Goal: Check status: Check status

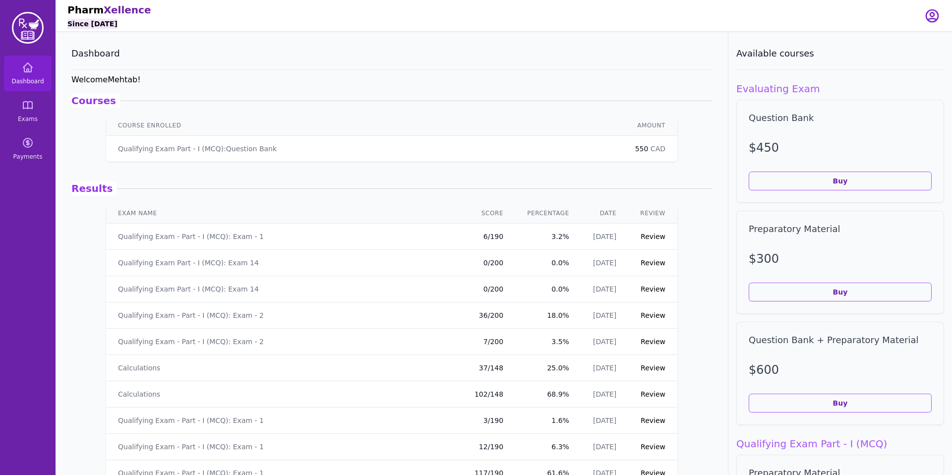
click at [650, 238] on link "Review" at bounding box center [653, 237] width 25 height 8
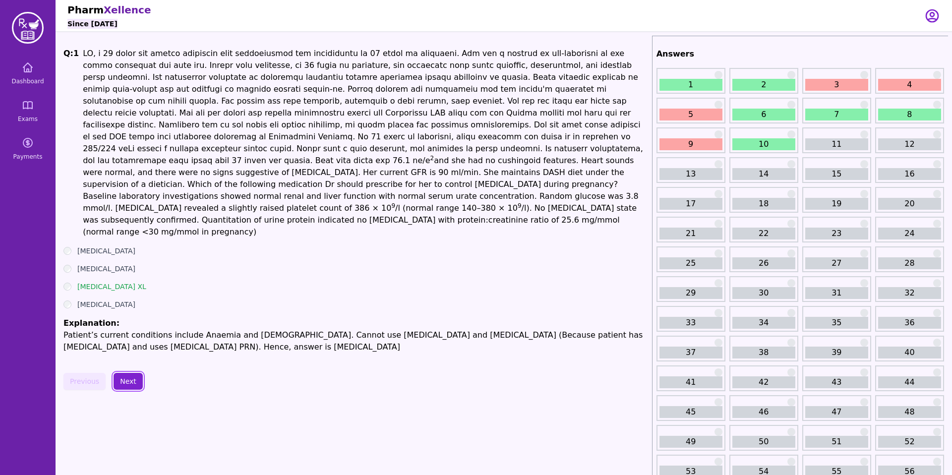
click at [128, 373] on button "Next" at bounding box center [128, 381] width 29 height 17
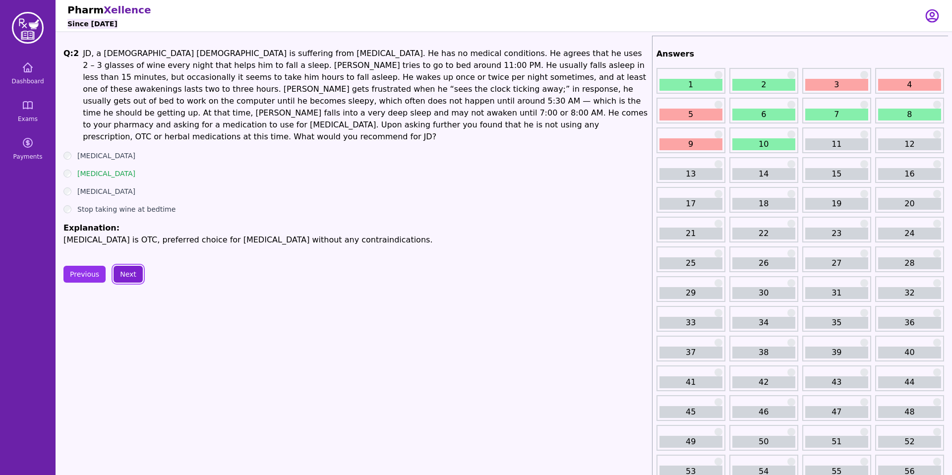
click at [119, 266] on button "Next" at bounding box center [128, 274] width 29 height 17
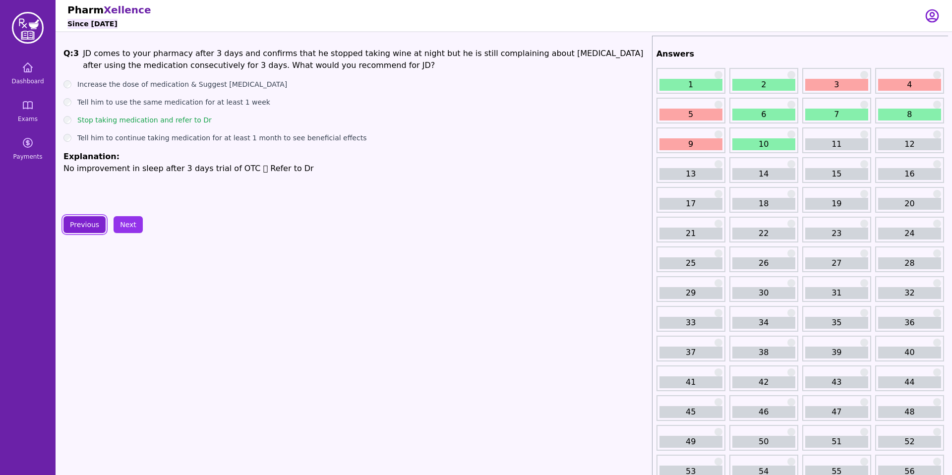
click at [81, 229] on button "Previous" at bounding box center [84, 224] width 42 height 17
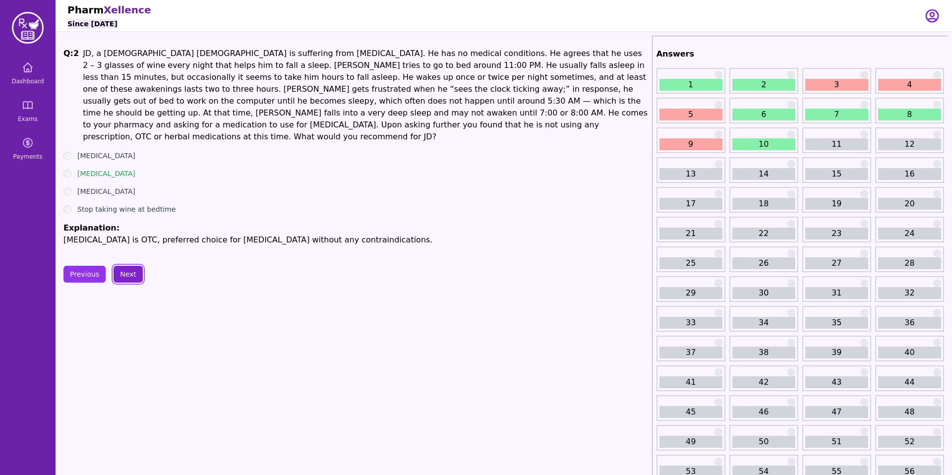
click at [120, 266] on button "Next" at bounding box center [128, 274] width 29 height 17
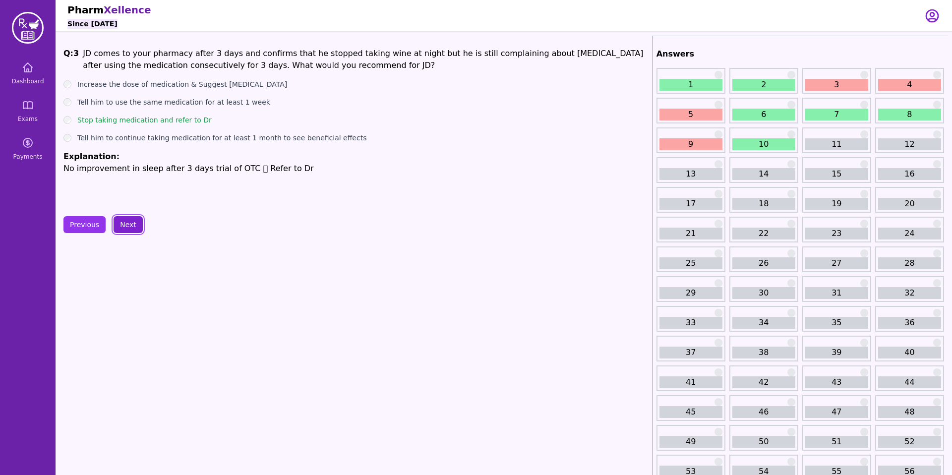
click at [123, 227] on button "Next" at bounding box center [128, 224] width 29 height 17
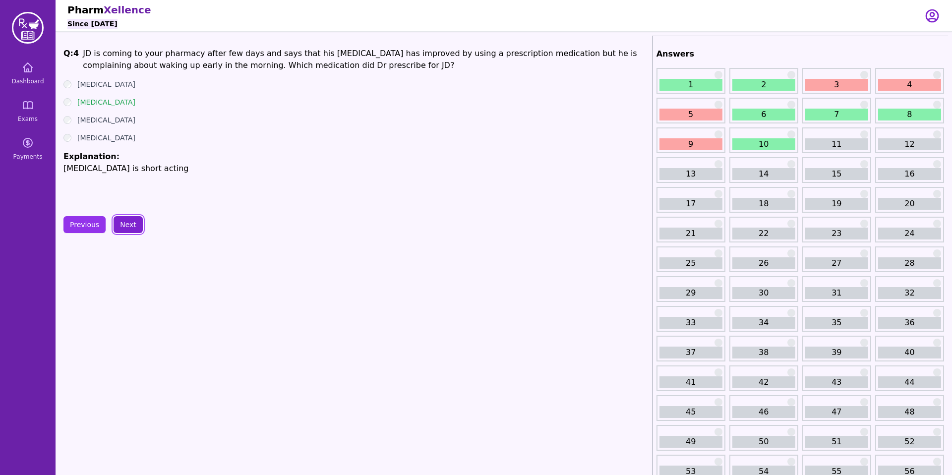
click at [127, 227] on button "Next" at bounding box center [128, 224] width 29 height 17
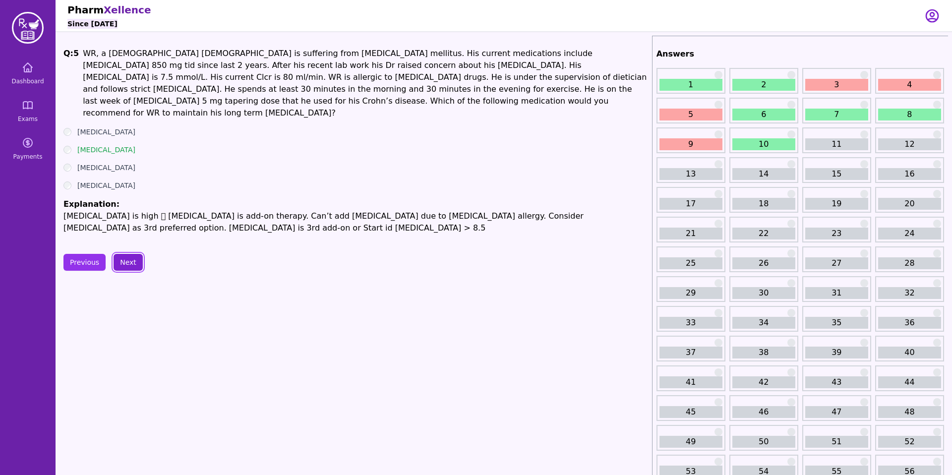
click at [125, 254] on button "Next" at bounding box center [128, 262] width 29 height 17
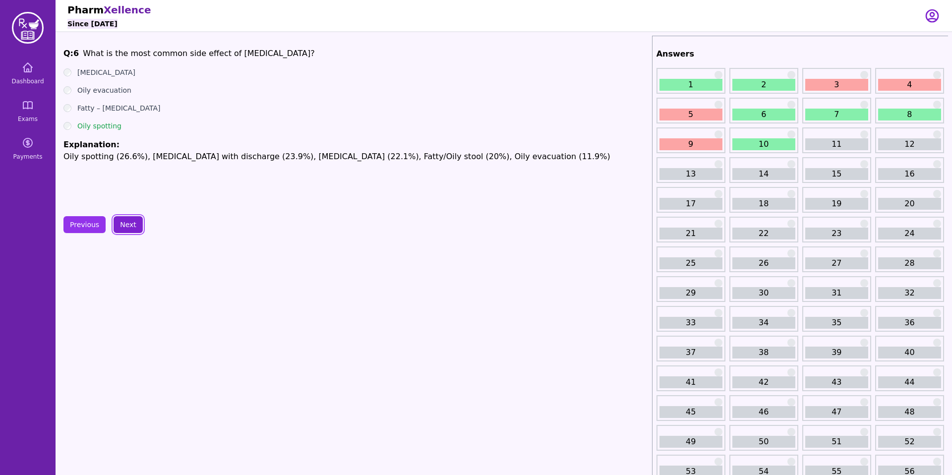
click at [127, 225] on button "Next" at bounding box center [128, 224] width 29 height 17
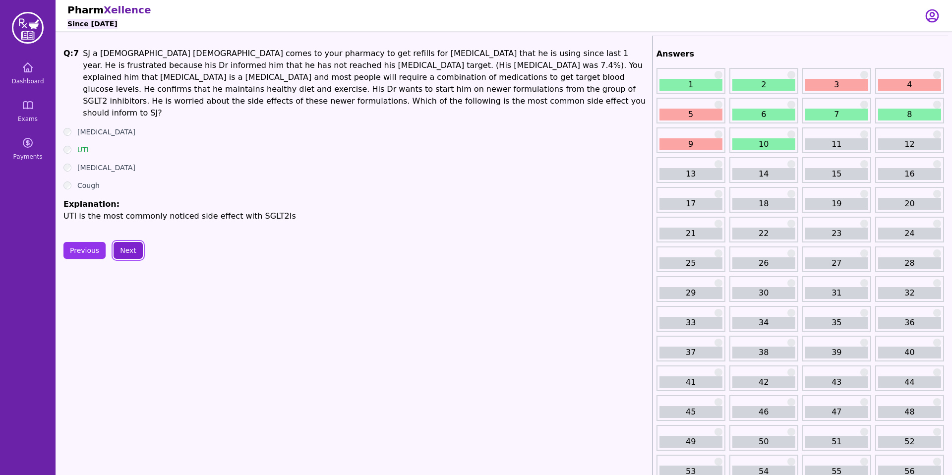
click at [125, 243] on button "Next" at bounding box center [128, 250] width 29 height 17
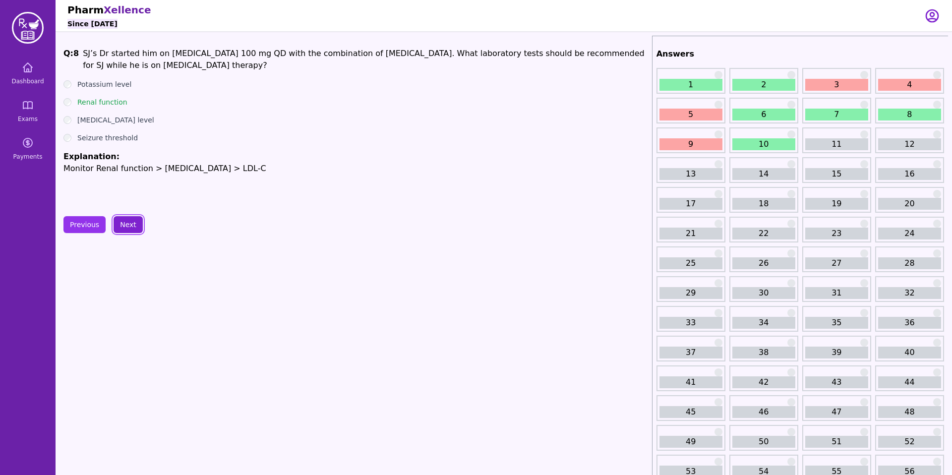
click at [125, 224] on button "Next" at bounding box center [128, 224] width 29 height 17
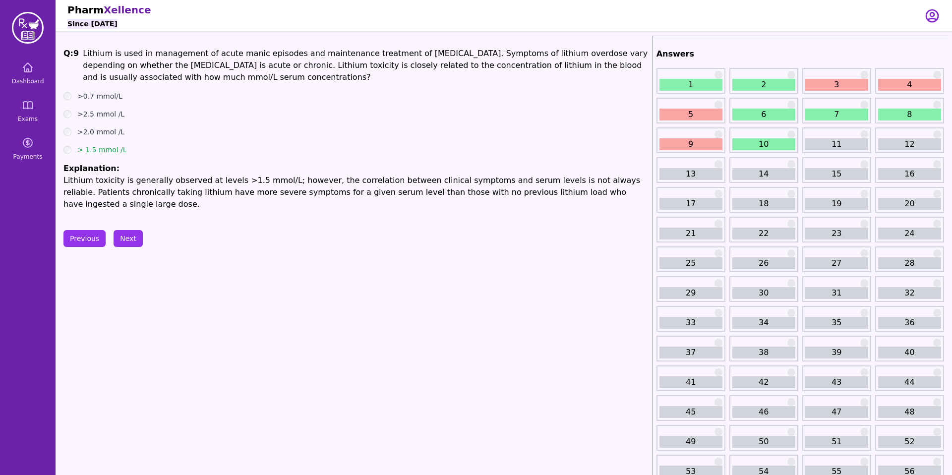
click at [768, 144] on link "10" at bounding box center [764, 144] width 63 height 12
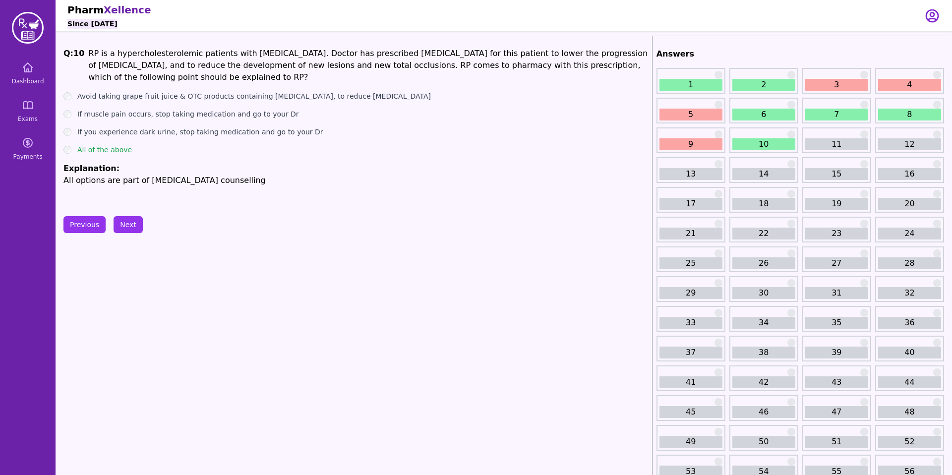
click at [680, 85] on link "1" at bounding box center [691, 85] width 63 height 12
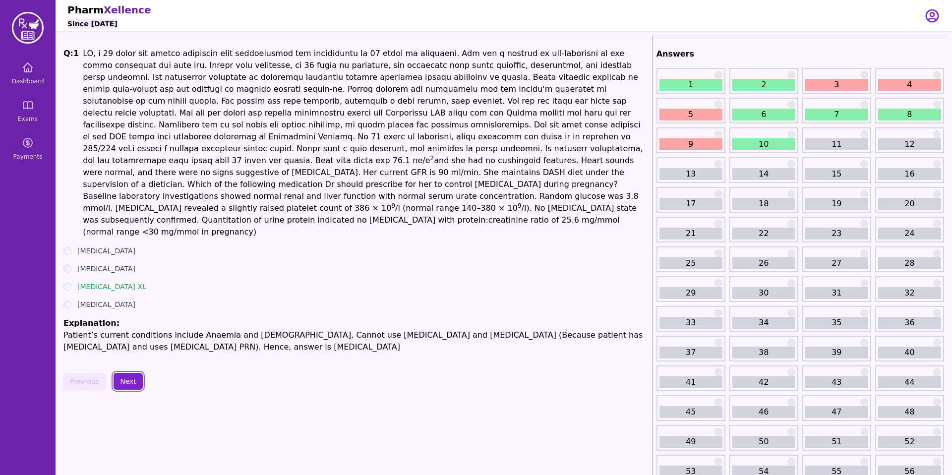
click at [128, 373] on button "Next" at bounding box center [128, 381] width 29 height 17
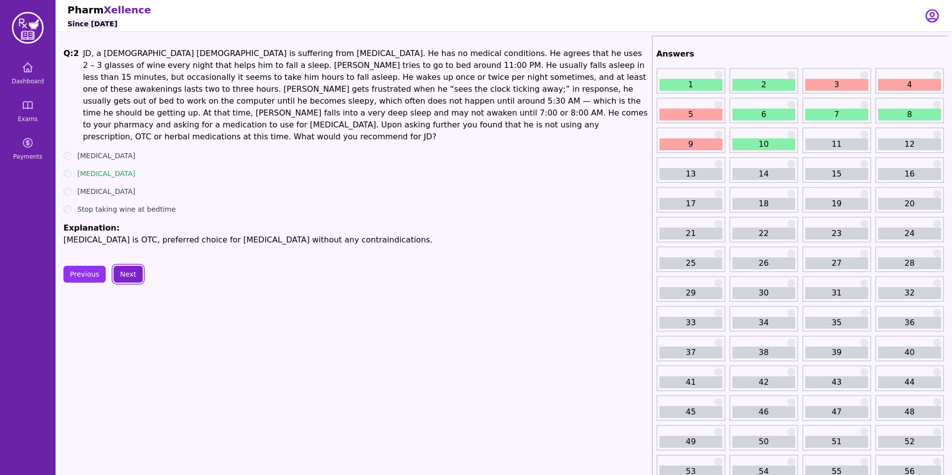
click at [128, 266] on button "Next" at bounding box center [128, 274] width 29 height 17
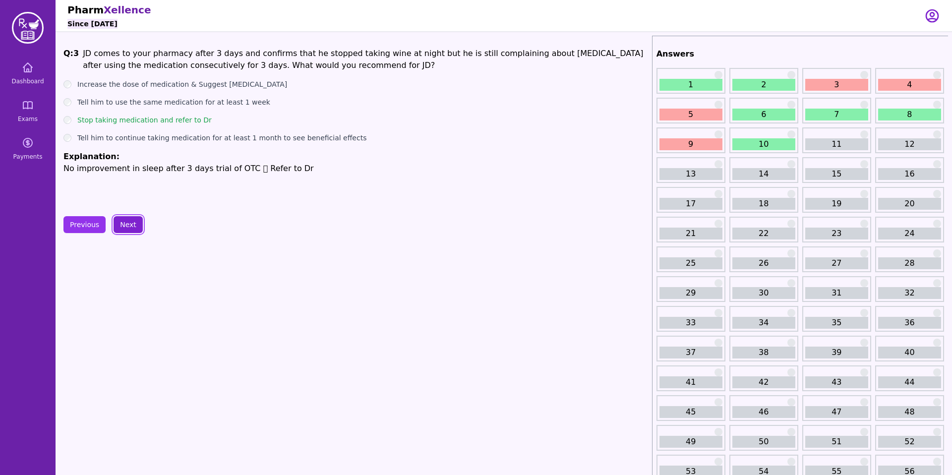
click at [126, 225] on button "Next" at bounding box center [128, 224] width 29 height 17
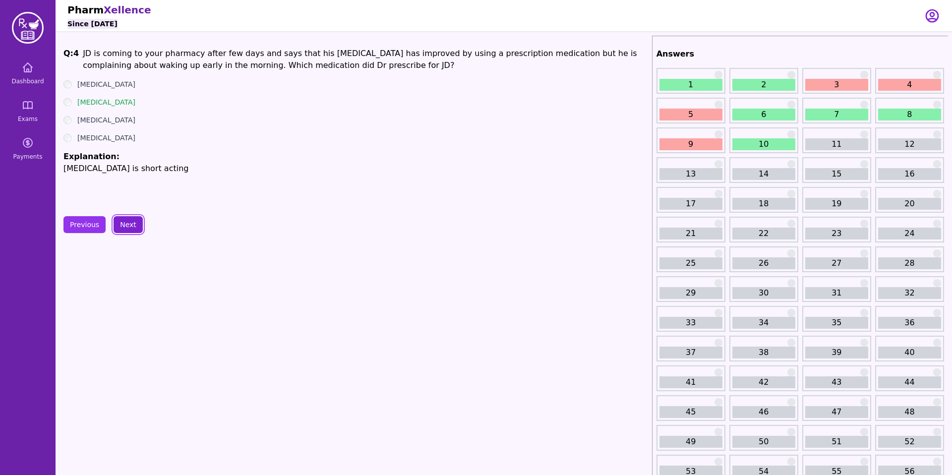
click at [124, 224] on button "Next" at bounding box center [128, 224] width 29 height 17
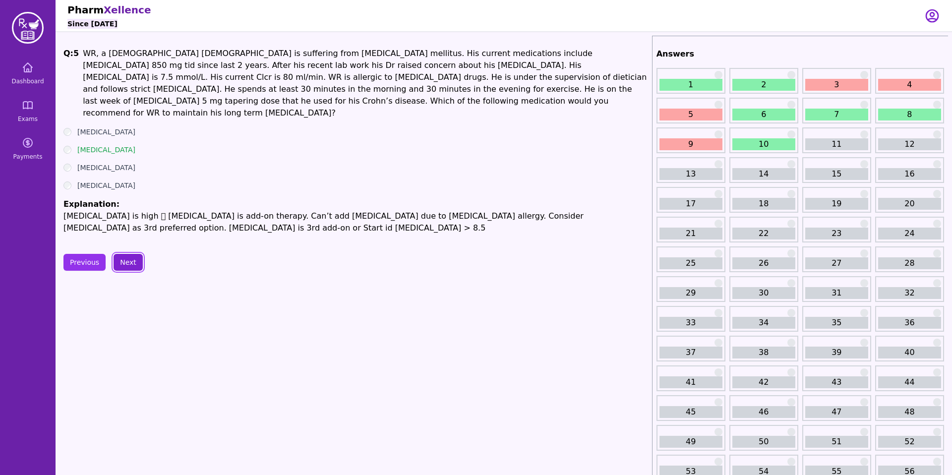
click at [126, 254] on button "Next" at bounding box center [128, 262] width 29 height 17
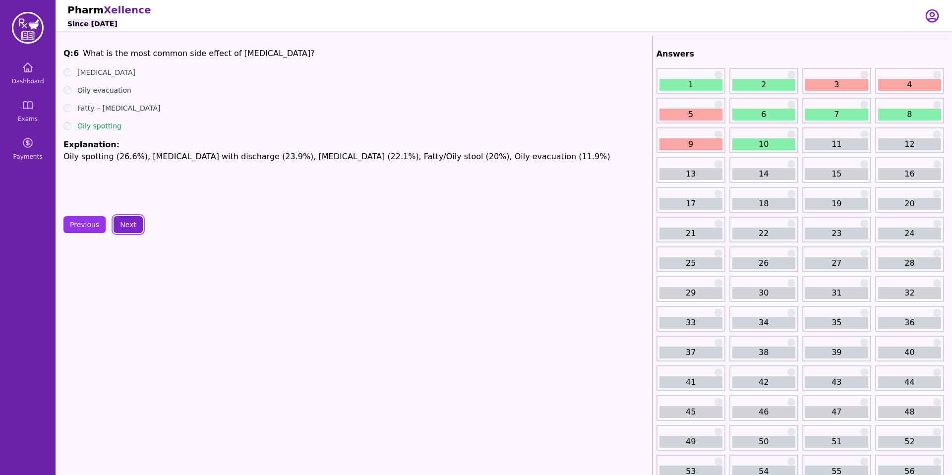
click at [125, 225] on button "Next" at bounding box center [128, 224] width 29 height 17
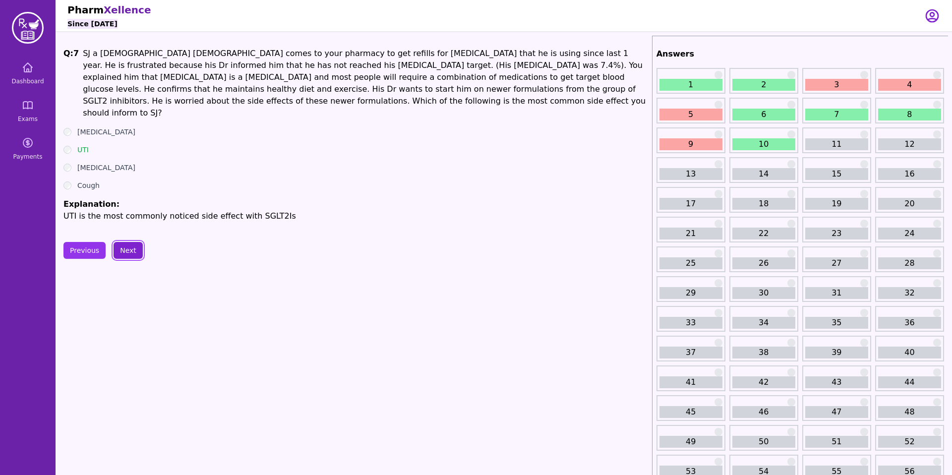
click at [128, 242] on button "Next" at bounding box center [128, 250] width 29 height 17
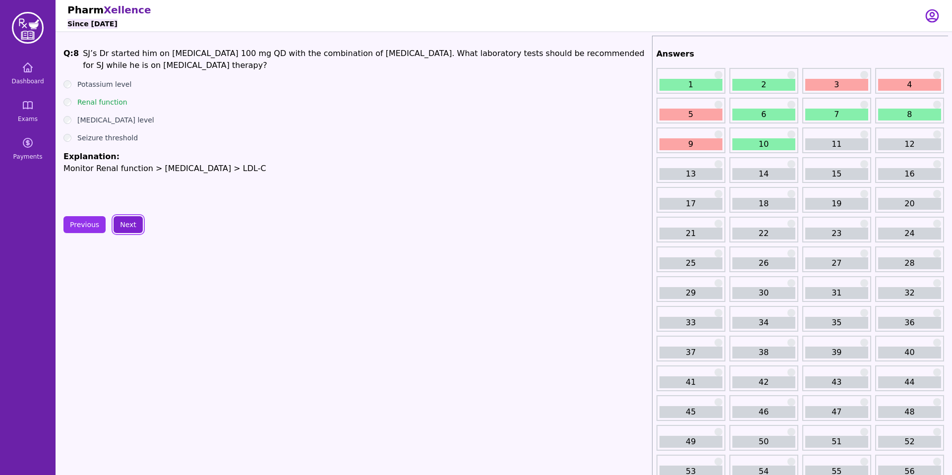
click at [126, 226] on button "Next" at bounding box center [128, 224] width 29 height 17
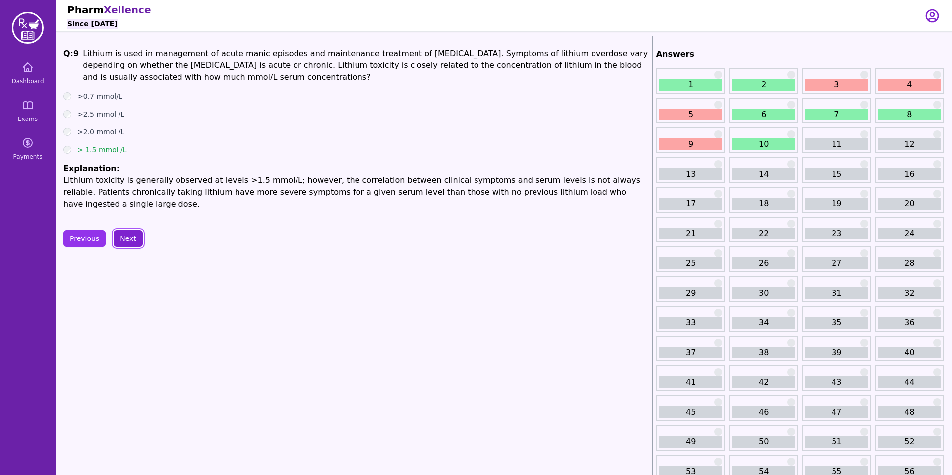
click at [126, 230] on button "Next" at bounding box center [128, 238] width 29 height 17
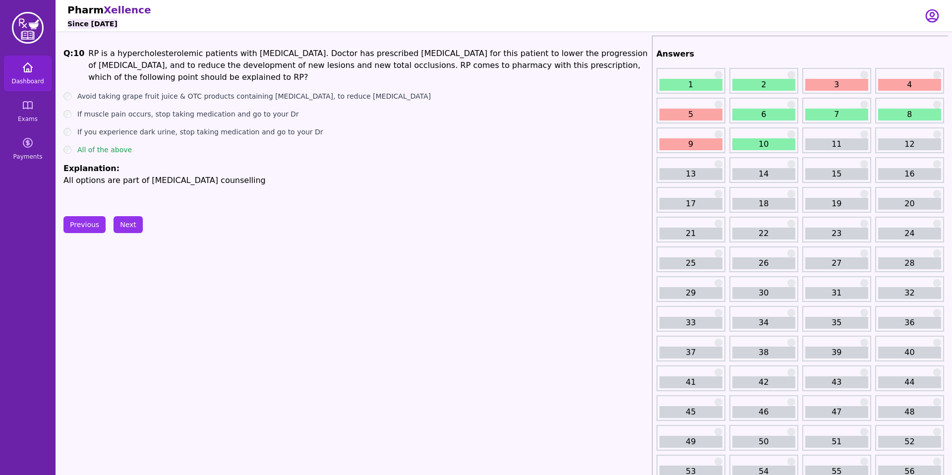
click at [29, 67] on icon at bounding box center [28, 68] width 12 height 12
